Goal: Task Accomplishment & Management: Manage account settings

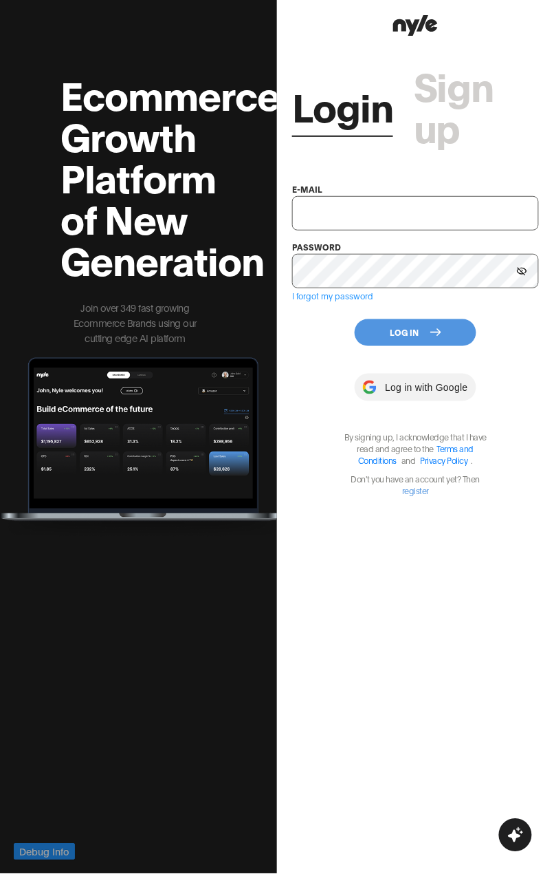
click at [413, 336] on button "Log In" at bounding box center [416, 332] width 122 height 27
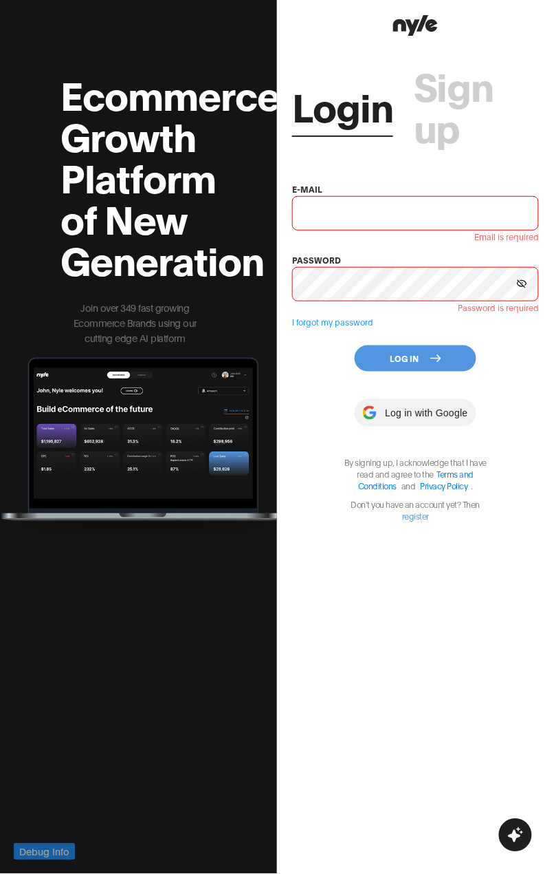
click at [359, 215] on input "text" at bounding box center [415, 213] width 247 height 34
type input "[EMAIL_ADDRESS][PERSON_NAME]"
click at [402, 347] on button "Log In" at bounding box center [416, 358] width 122 height 27
